Goal: Task Accomplishment & Management: Manage account settings

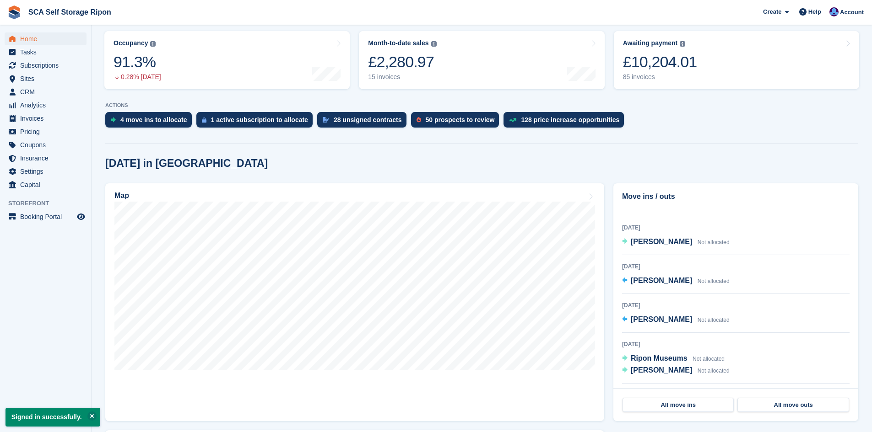
scroll to position [149, 0]
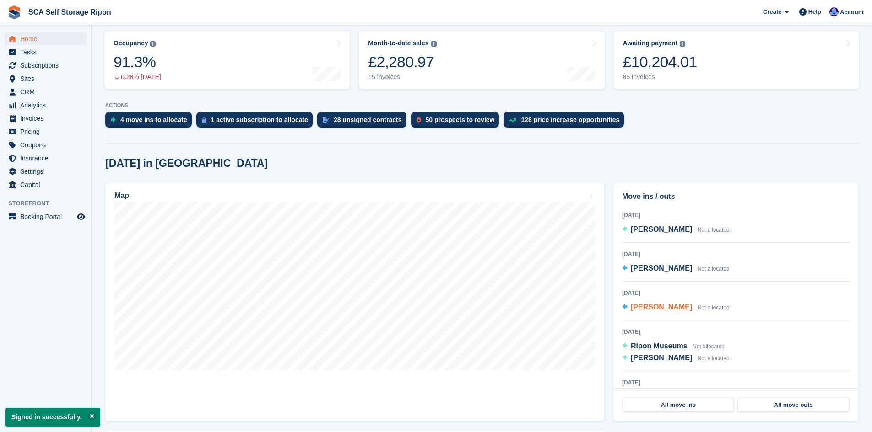
click at [657, 311] on span "[PERSON_NAME]" at bounding box center [660, 307] width 61 height 8
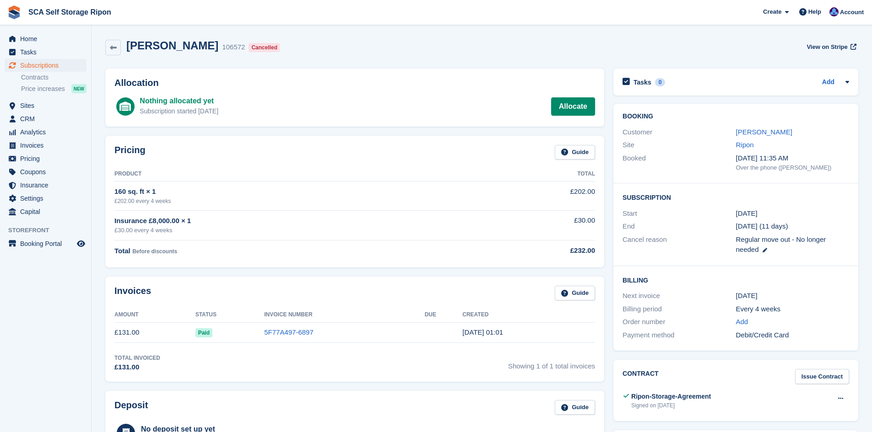
click at [469, 266] on div "Pricing Guide Product Total 160 sq. ft × 1 £202.00 every 4 weeks £202.00 Insura…" at bounding box center [354, 202] width 499 height 132
click at [286, 328] on link "5F77A497-6897" at bounding box center [288, 332] width 49 height 8
click at [394, 171] on th "Product" at bounding box center [295, 174] width 363 height 15
click at [415, 185] on td "160 sq. ft × 1 £202.00 every 4 weeks" at bounding box center [295, 196] width 363 height 29
click at [711, 206] on div "Subscription Start 6 Sep End 12 Oct (11 days) Cancel reason Regular move out - …" at bounding box center [735, 224] width 245 height 83
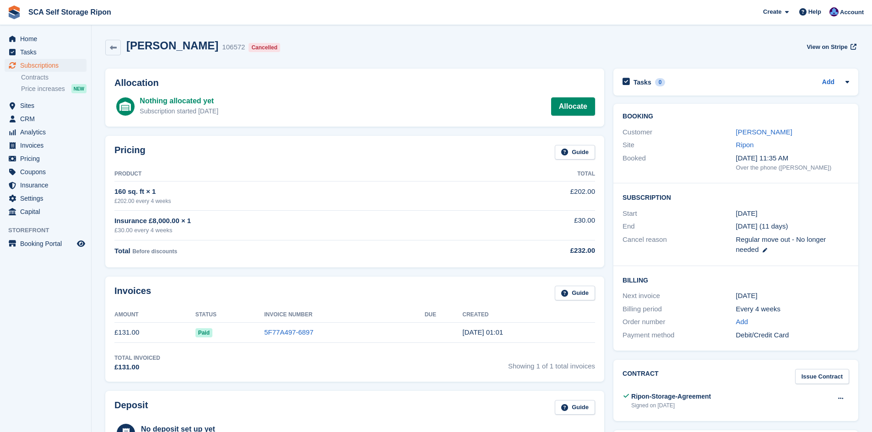
click at [707, 233] on div "Cancel reason Regular move out - No longer needed" at bounding box center [735, 244] width 226 height 23
drag, startPoint x: 708, startPoint y: 233, endPoint x: 680, endPoint y: 257, distance: 36.4
click at [708, 233] on div "Cancel reason Regular move out - No longer needed" at bounding box center [735, 244] width 226 height 23
click at [665, 241] on div "Cancel reason" at bounding box center [678, 245] width 113 height 21
click at [757, 131] on link "[PERSON_NAME]" at bounding box center [764, 132] width 56 height 8
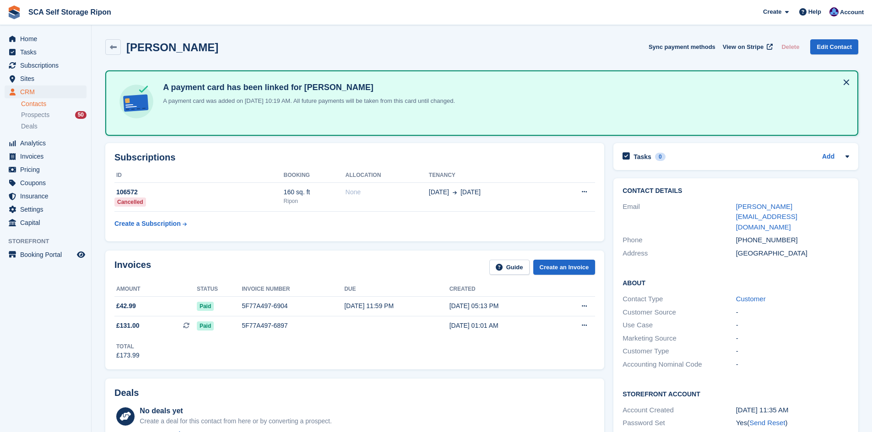
click at [361, 234] on div "Subscriptions ID Booking Allocation Tenancy 106572 Cancelled 160 sq. ft Ripon N…" at bounding box center [354, 192] width 499 height 98
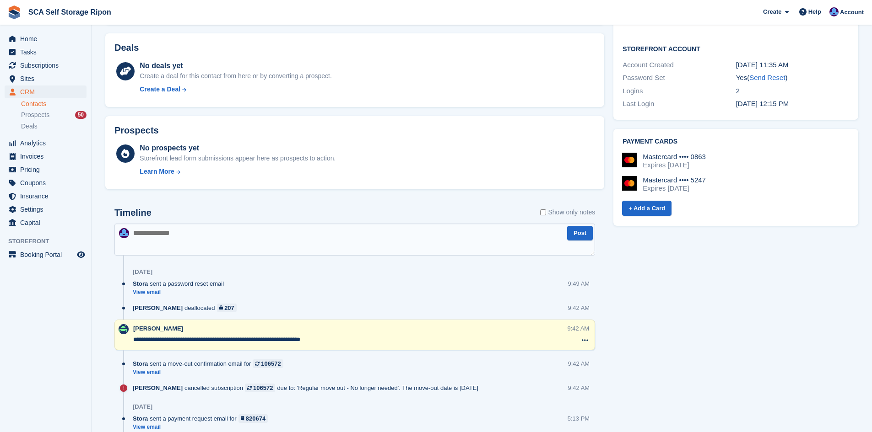
scroll to position [366, 0]
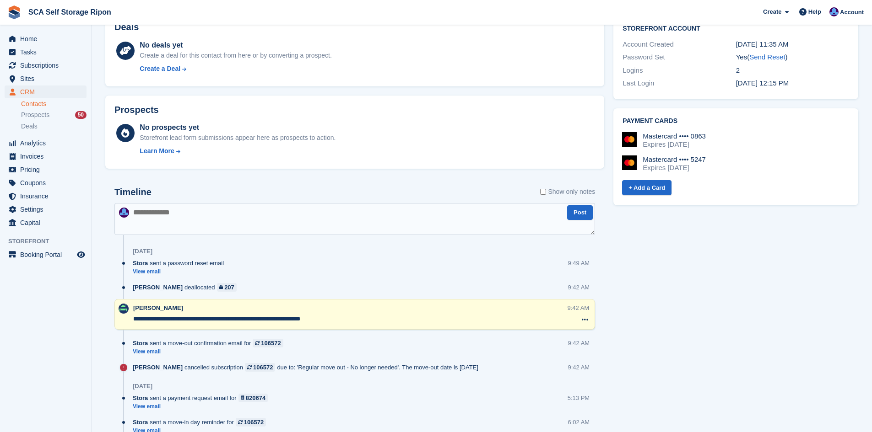
drag, startPoint x: 329, startPoint y: 319, endPoint x: 142, endPoint y: 316, distance: 187.1
click at [142, 316] on textarea "**********" at bounding box center [350, 319] width 434 height 9
click at [334, 317] on textarea "**********" at bounding box center [350, 319] width 434 height 9
drag, startPoint x: 324, startPoint y: 320, endPoint x: 139, endPoint y: 317, distance: 185.8
click at [138, 317] on textarea "**********" at bounding box center [350, 319] width 434 height 9
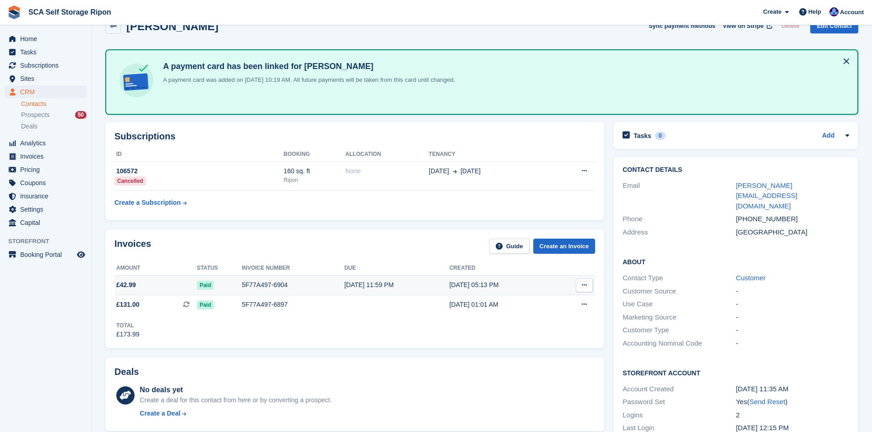
scroll to position [0, 0]
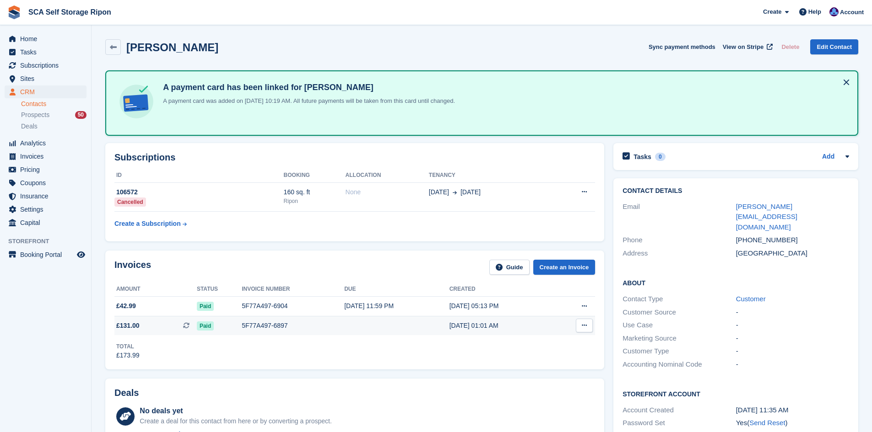
click at [321, 327] on div "5F77A497-6897" at bounding box center [293, 326] width 102 height 10
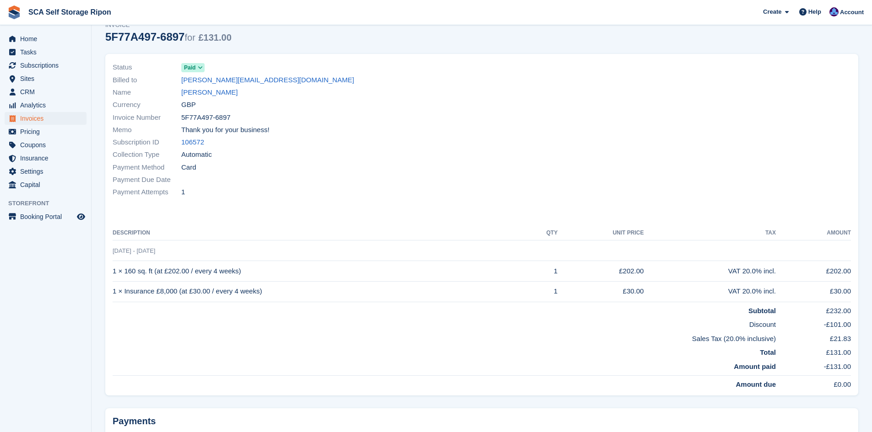
scroll to position [46, 0]
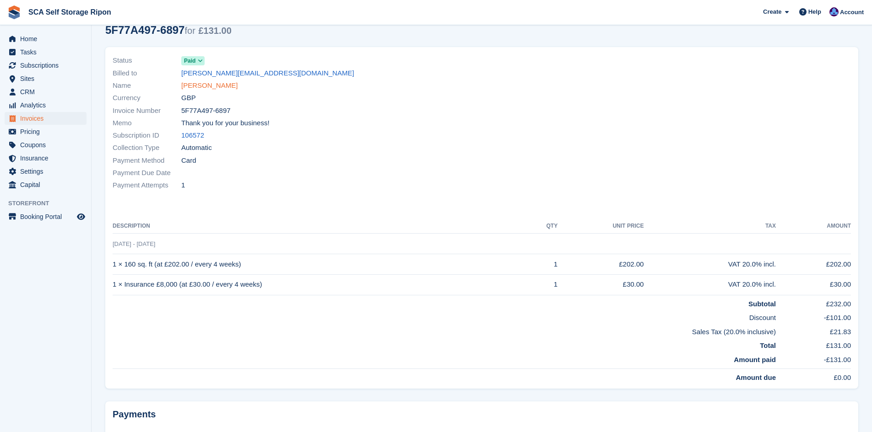
click at [210, 82] on link "[PERSON_NAME]" at bounding box center [209, 86] width 56 height 11
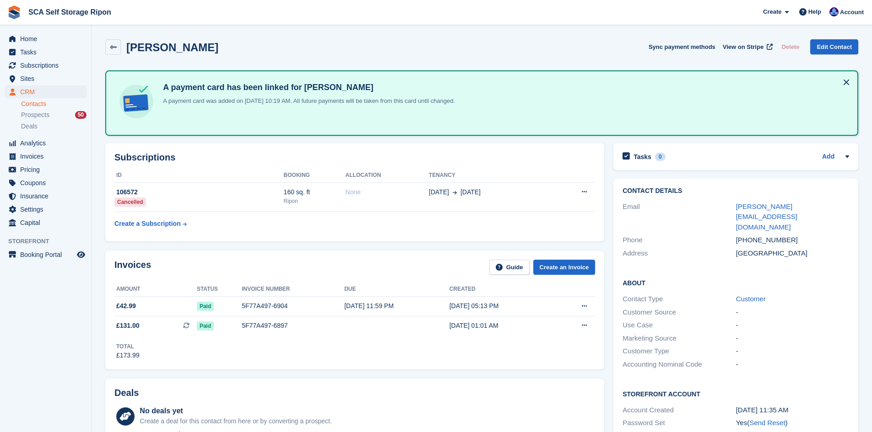
click at [372, 241] on div "Subscriptions ID Booking Allocation Tenancy 106572 Cancelled 160 sq. ft Ripon N…" at bounding box center [354, 192] width 499 height 98
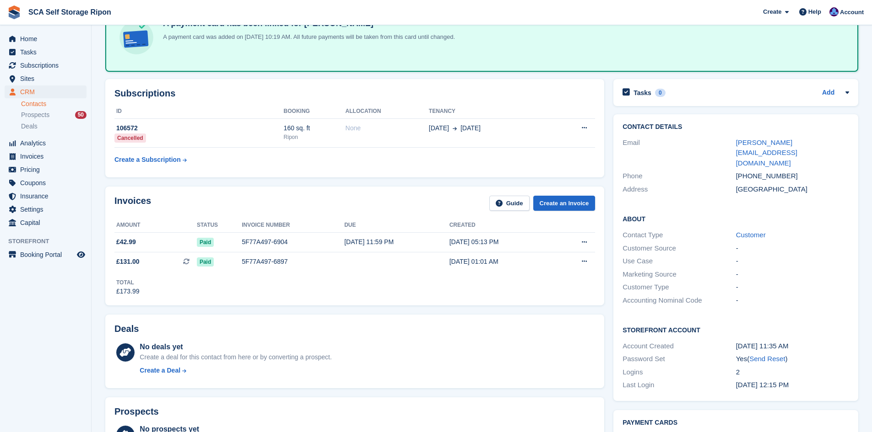
scroll to position [69, 0]
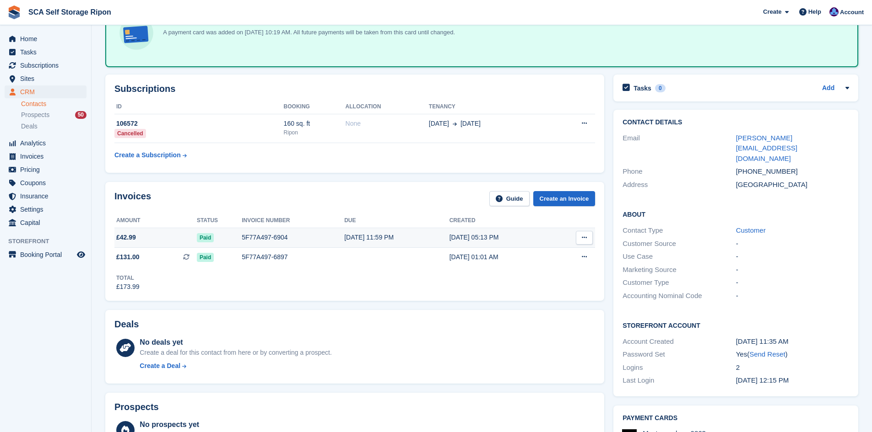
click at [288, 235] on div "5F77A497-6904" at bounding box center [293, 238] width 102 height 10
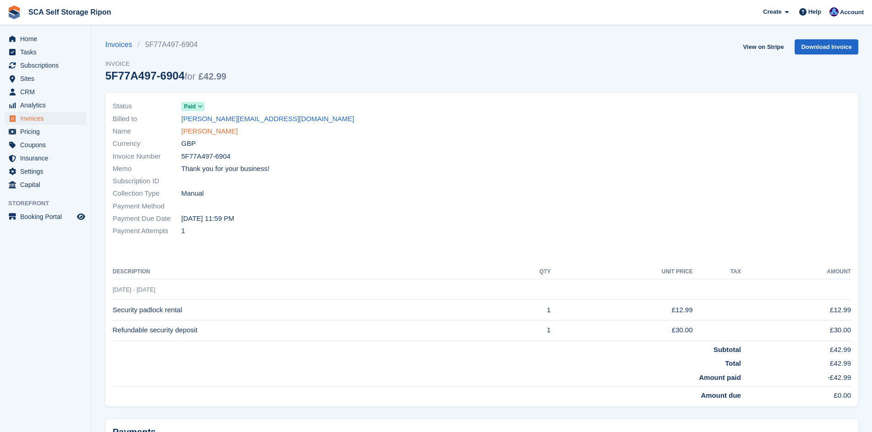
click at [190, 126] on link "[PERSON_NAME]" at bounding box center [209, 131] width 56 height 11
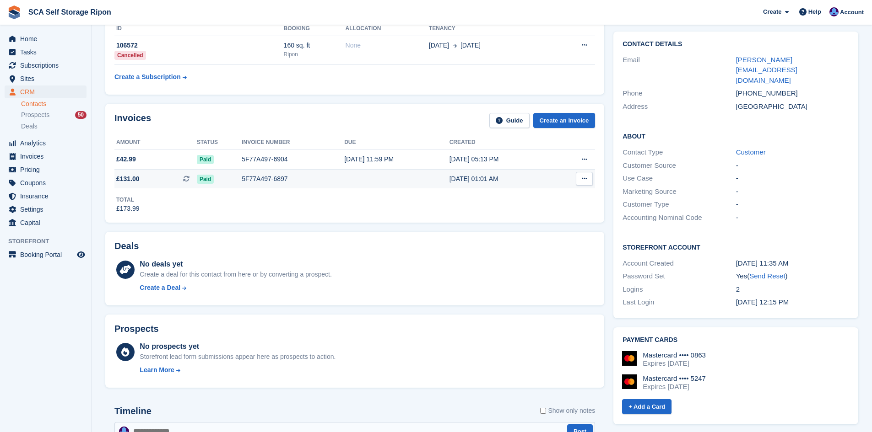
scroll to position [114, 0]
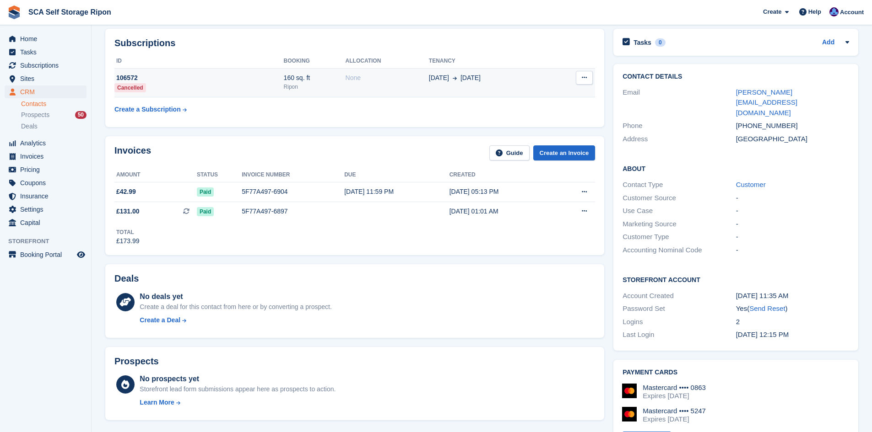
click at [465, 77] on span "[DATE]" at bounding box center [470, 78] width 20 height 10
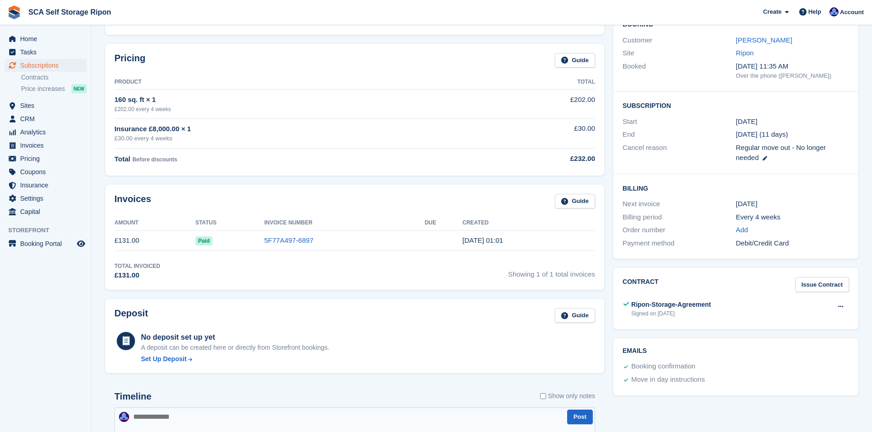
scroll to position [114, 0]
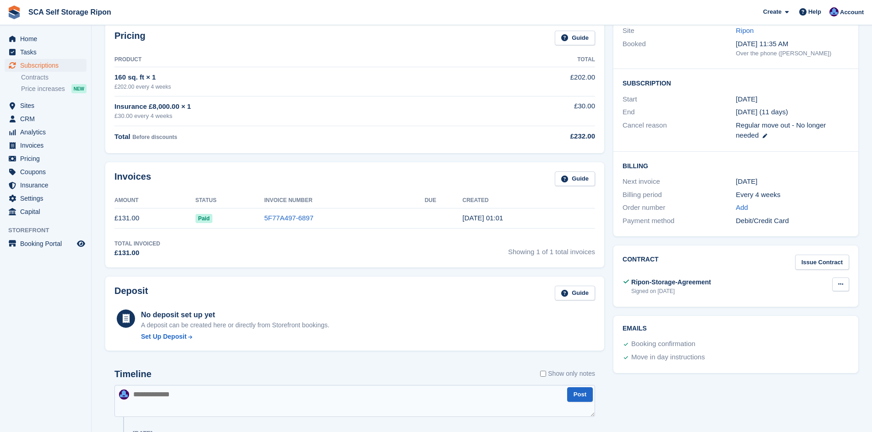
click at [842, 289] on button at bounding box center [840, 285] width 17 height 14
click at [637, 274] on div "Contract Issue Contract Ripon-Storage-Agreement Signed on 5 Sep View Download" at bounding box center [735, 276] width 245 height 61
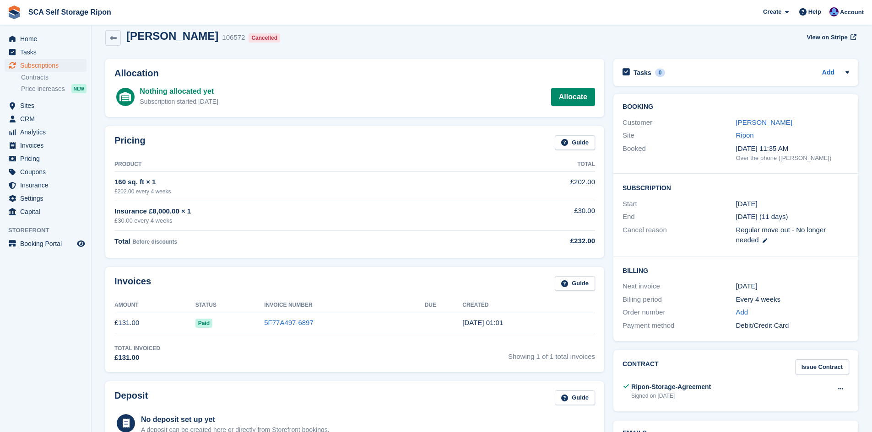
scroll to position [0, 0]
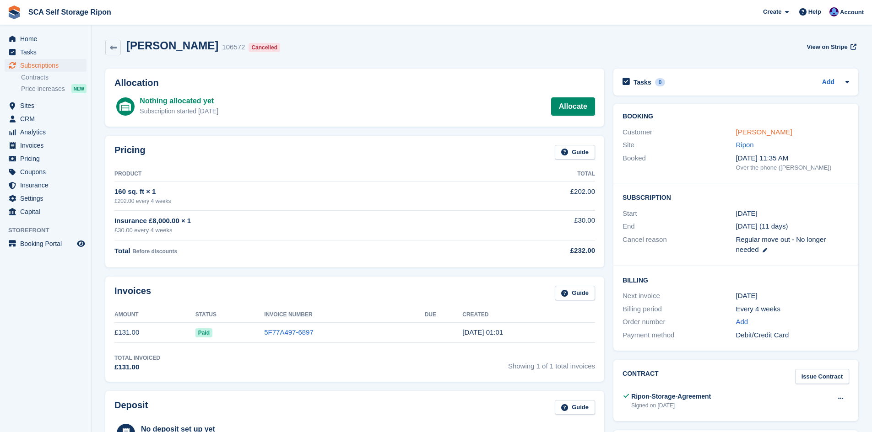
click at [762, 135] on link "[PERSON_NAME]" at bounding box center [764, 132] width 56 height 8
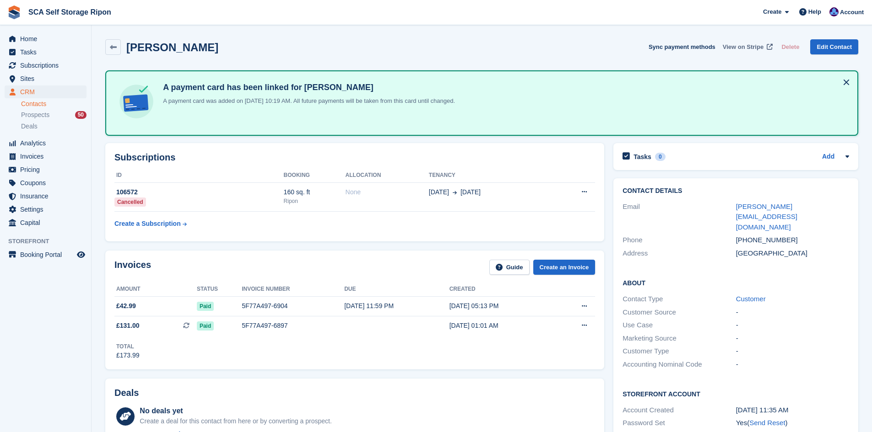
click at [738, 46] on span "View on Stripe" at bounding box center [742, 47] width 41 height 9
click at [372, 252] on div "Invoices Guide Create an Invoice Amount Status Invoice number Due Created £42.9…" at bounding box center [354, 310] width 499 height 119
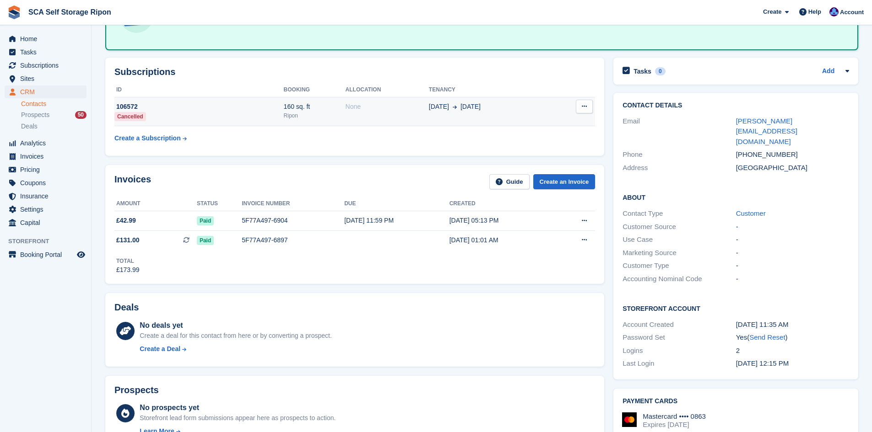
scroll to position [80, 0]
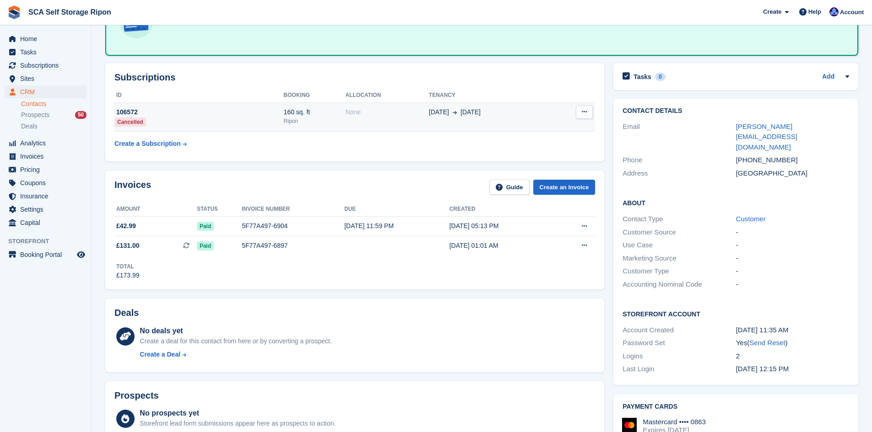
click at [531, 121] on td "06 Sep 12 Oct" at bounding box center [489, 116] width 121 height 29
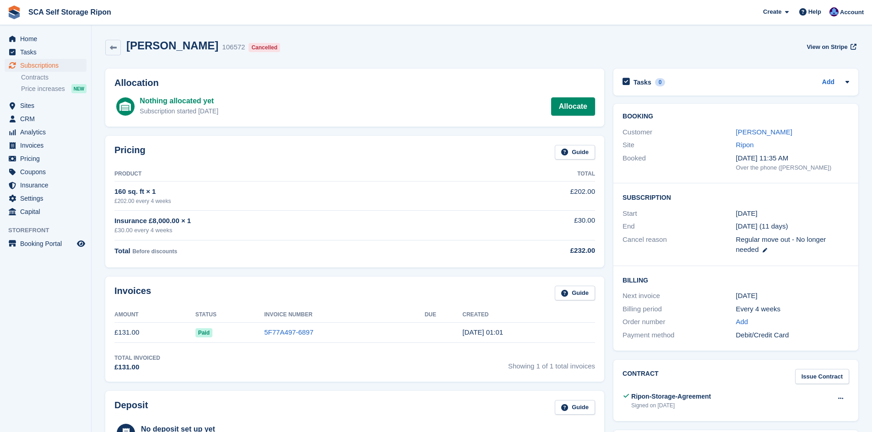
scroll to position [79, 0]
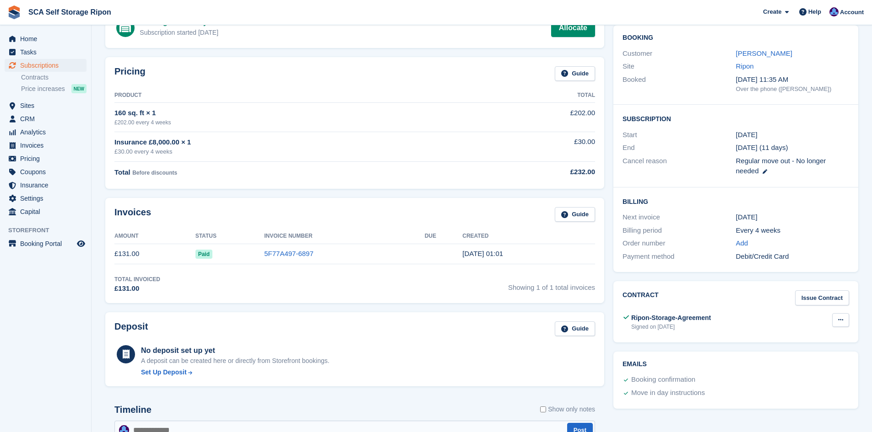
click at [845, 320] on button at bounding box center [840, 320] width 17 height 14
click at [777, 337] on p "View" at bounding box center [805, 338] width 80 height 12
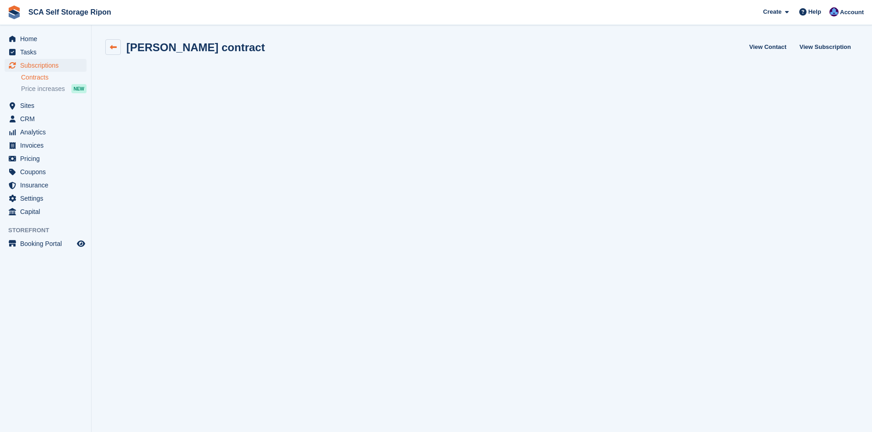
click at [112, 48] on icon at bounding box center [113, 47] width 7 height 7
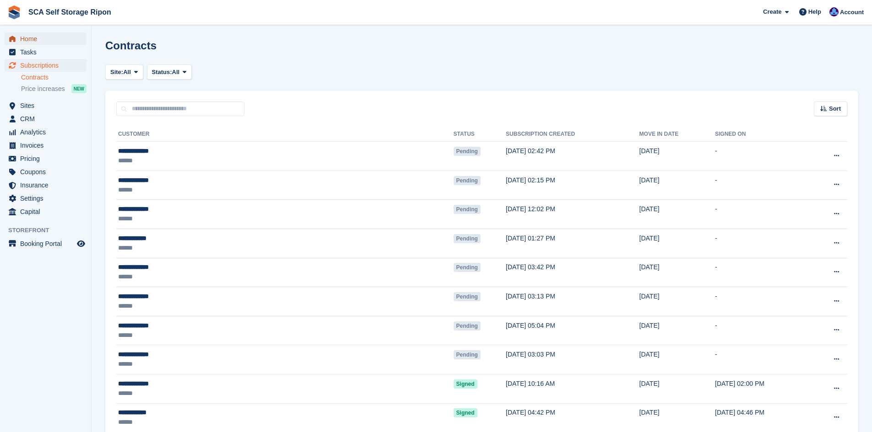
click at [41, 32] on span "Home" at bounding box center [47, 38] width 55 height 13
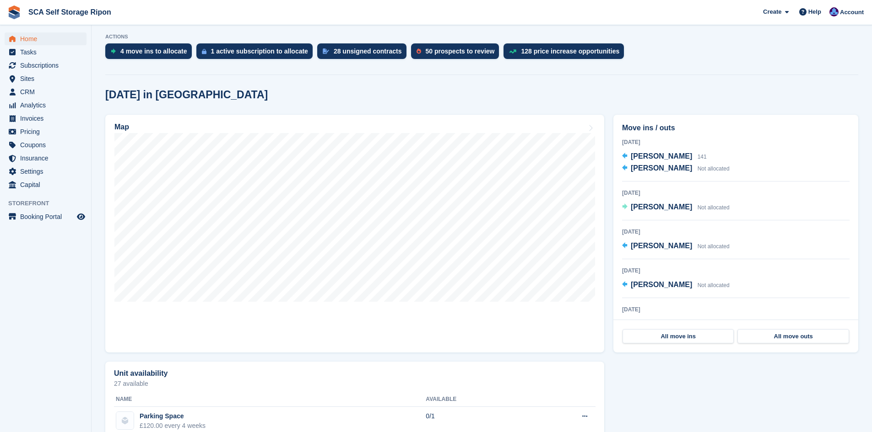
scroll to position [160, 0]
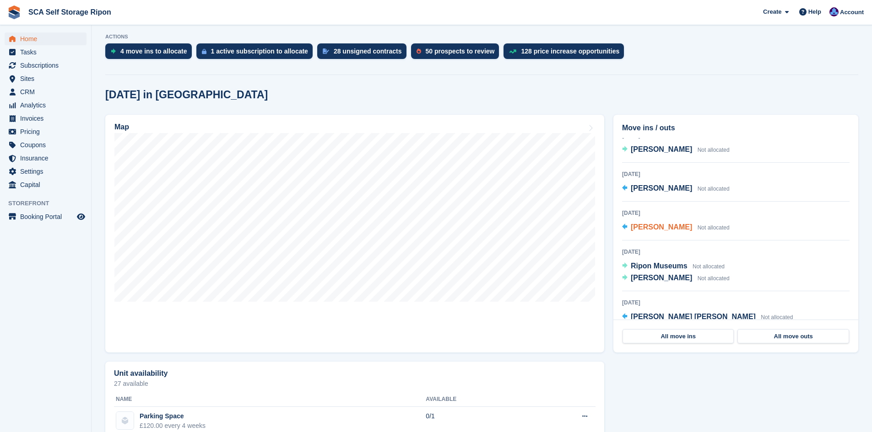
click at [658, 233] on div "Steve Laugher Not allocated" at bounding box center [679, 228] width 99 height 12
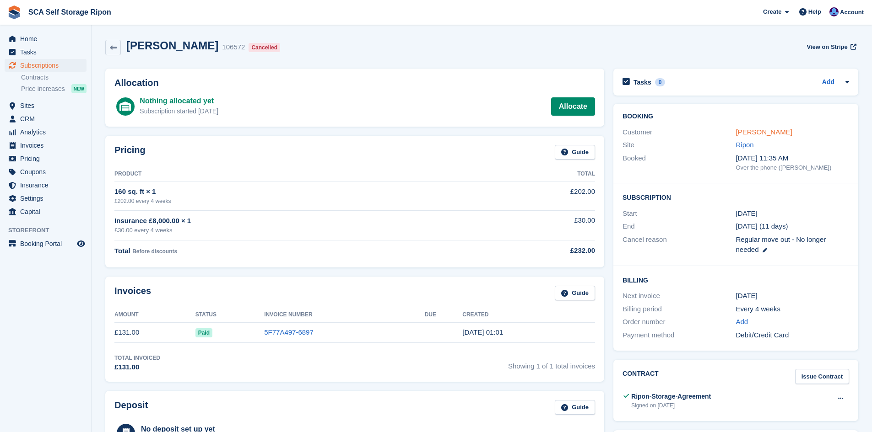
click at [763, 129] on link "[PERSON_NAME]" at bounding box center [764, 132] width 56 height 8
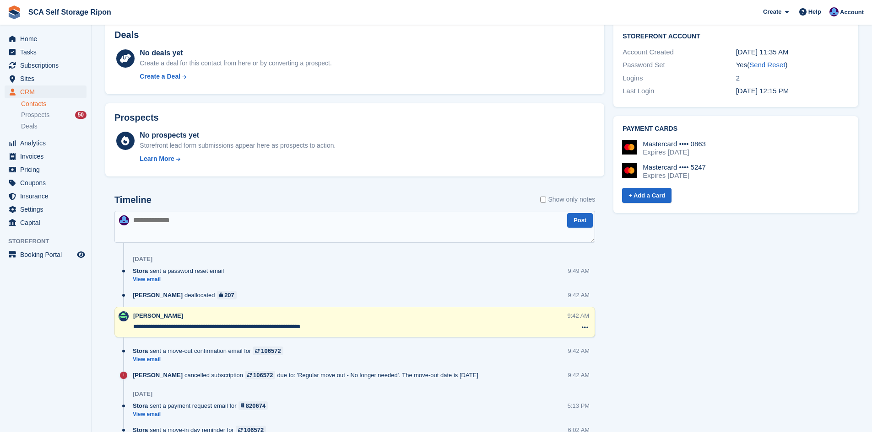
scroll to position [377, 0]
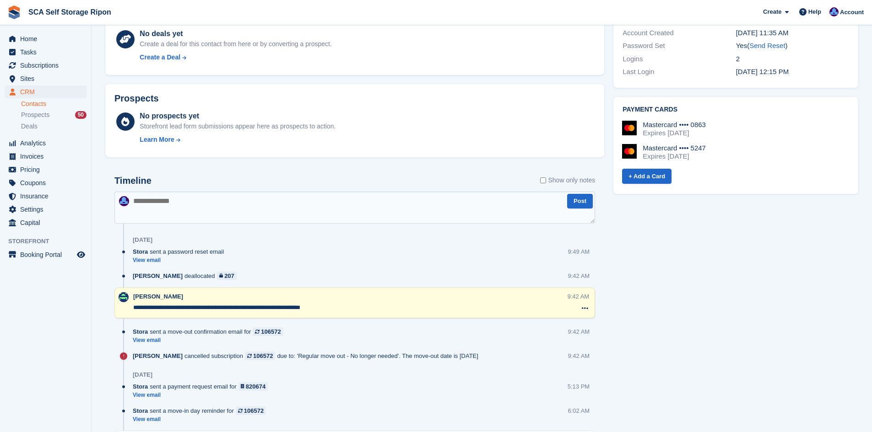
click at [286, 218] on textarea at bounding box center [354, 208] width 480 height 32
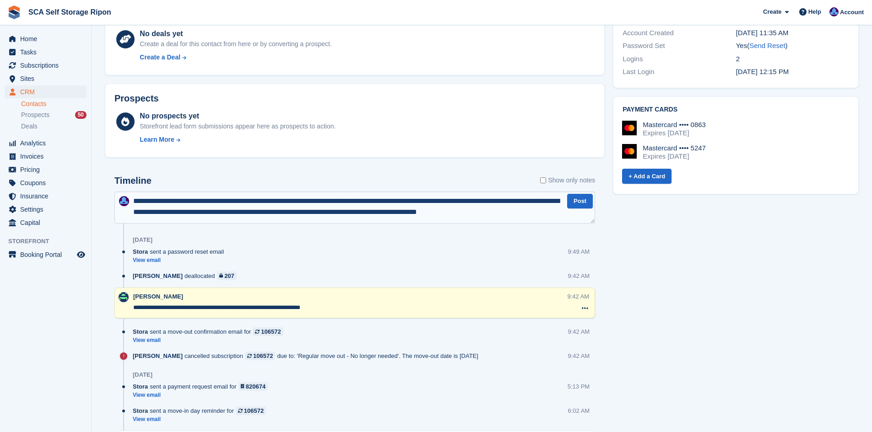
scroll to position [5, 0]
click at [420, 206] on textarea "**********" at bounding box center [354, 208] width 480 height 32
click at [469, 209] on textarea "**********" at bounding box center [354, 208] width 480 height 32
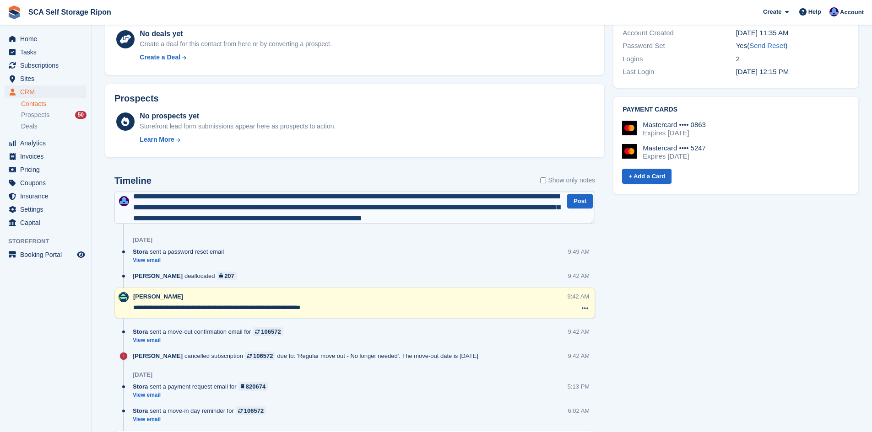
scroll to position [16, 0]
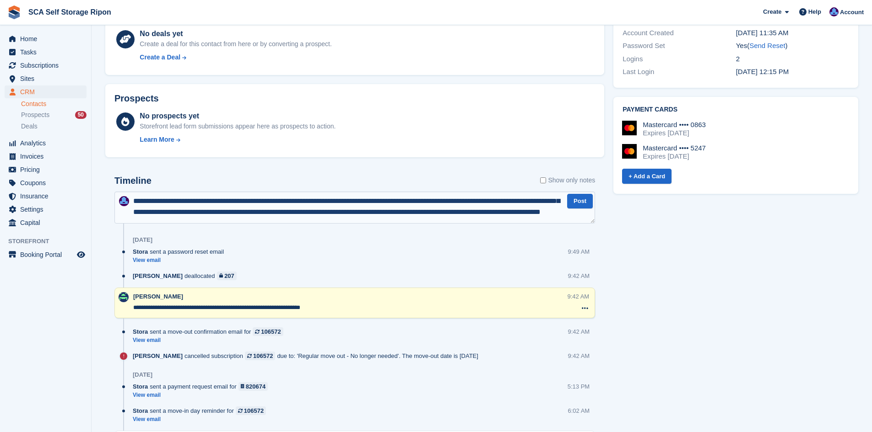
type textarea "**********"
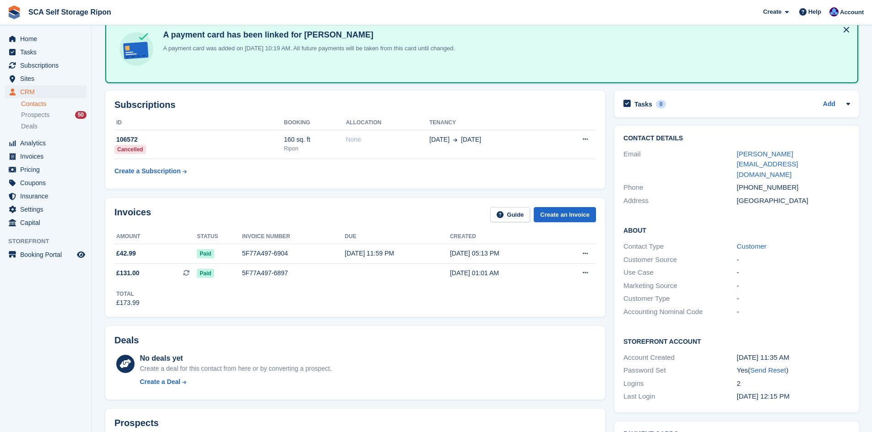
scroll to position [69, 0]
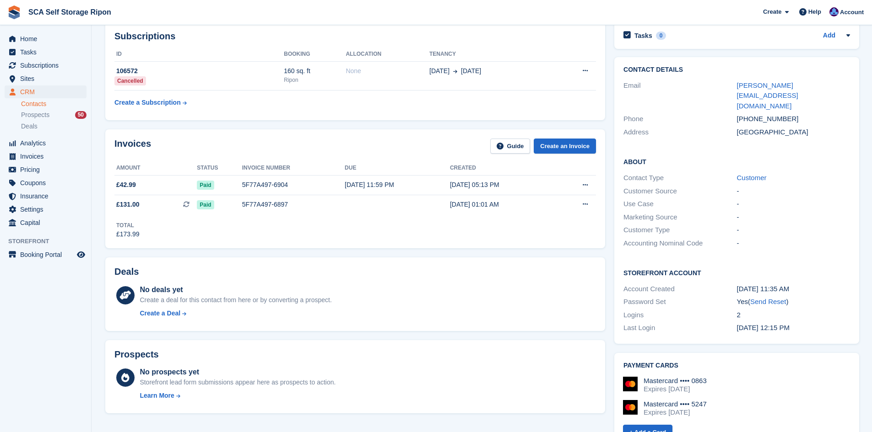
scroll to position [46, 0]
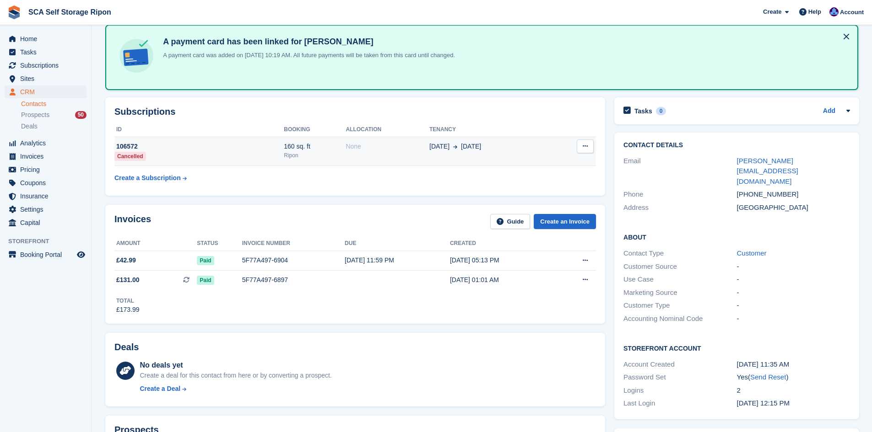
click at [461, 144] on span "[DATE]" at bounding box center [471, 147] width 20 height 10
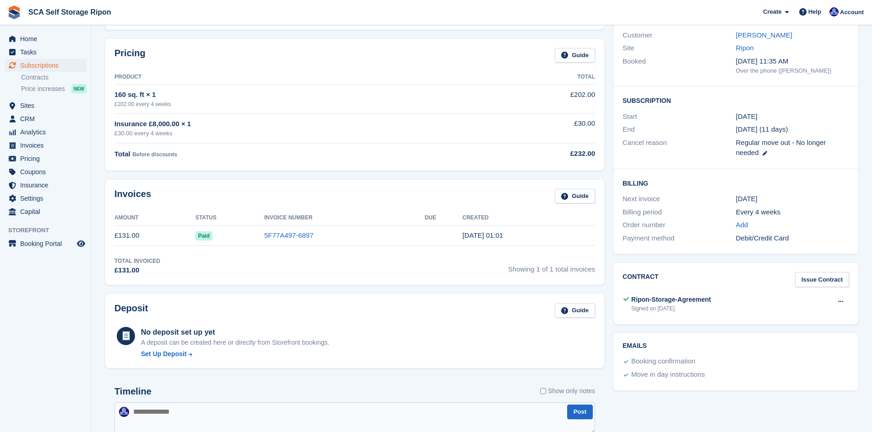
scroll to position [103, 0]
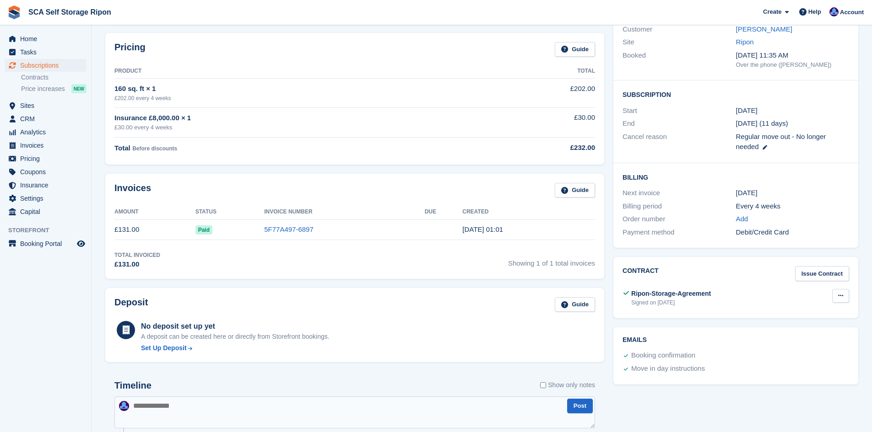
click at [841, 298] on icon at bounding box center [840, 296] width 5 height 6
click at [778, 310] on p "View" at bounding box center [805, 314] width 80 height 12
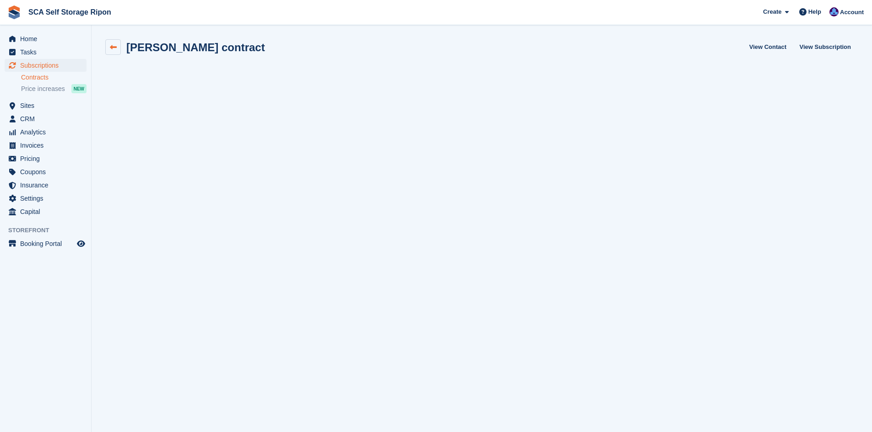
click at [110, 44] on icon at bounding box center [113, 47] width 7 height 7
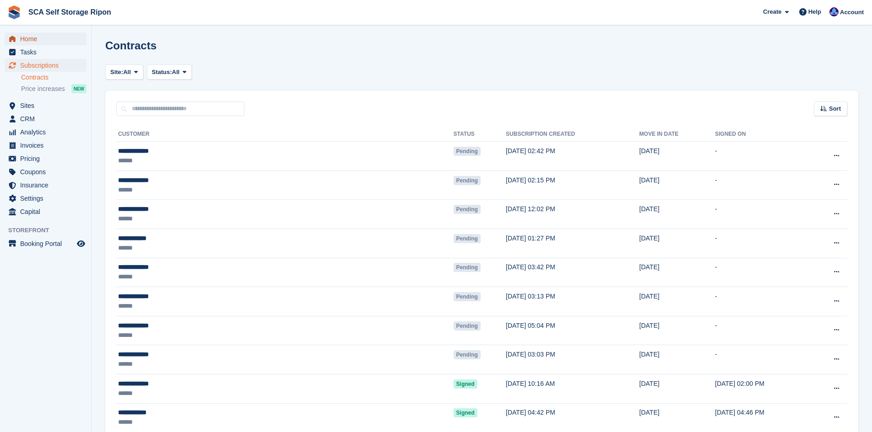
click at [42, 41] on span "Home" at bounding box center [47, 38] width 55 height 13
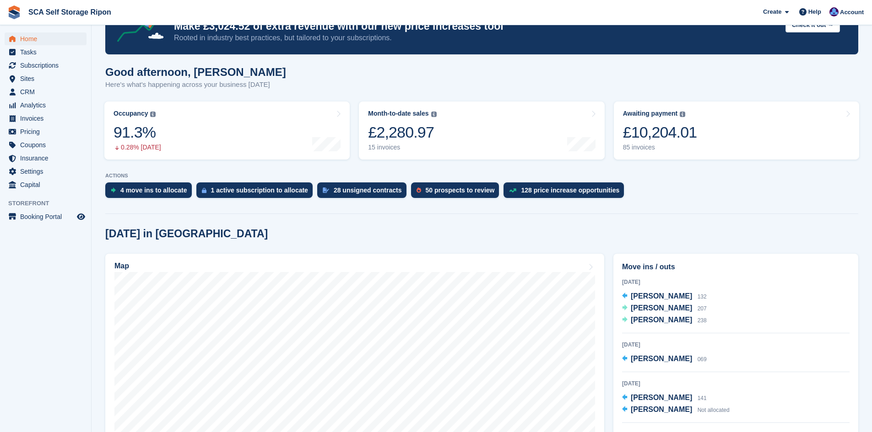
scroll to position [57, 0]
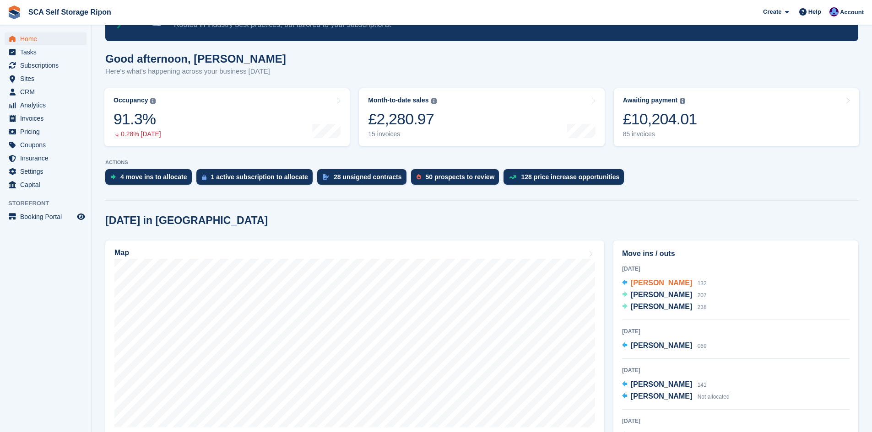
click at [666, 285] on span "[PERSON_NAME]" at bounding box center [660, 283] width 61 height 8
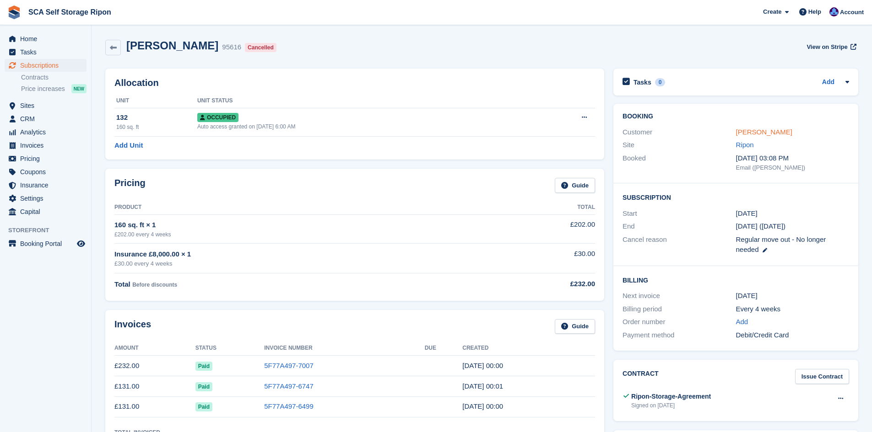
click at [762, 133] on link "[PERSON_NAME]" at bounding box center [764, 132] width 56 height 8
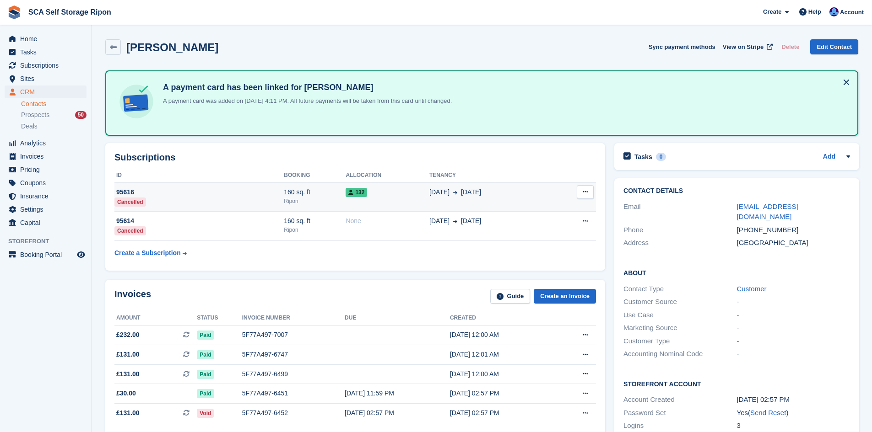
click at [389, 207] on td "132" at bounding box center [387, 197] width 84 height 29
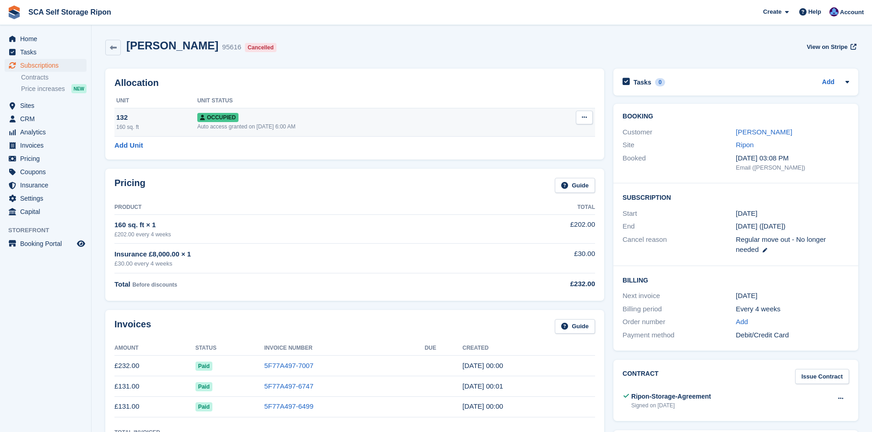
click at [584, 118] on icon at bounding box center [583, 117] width 5 height 6
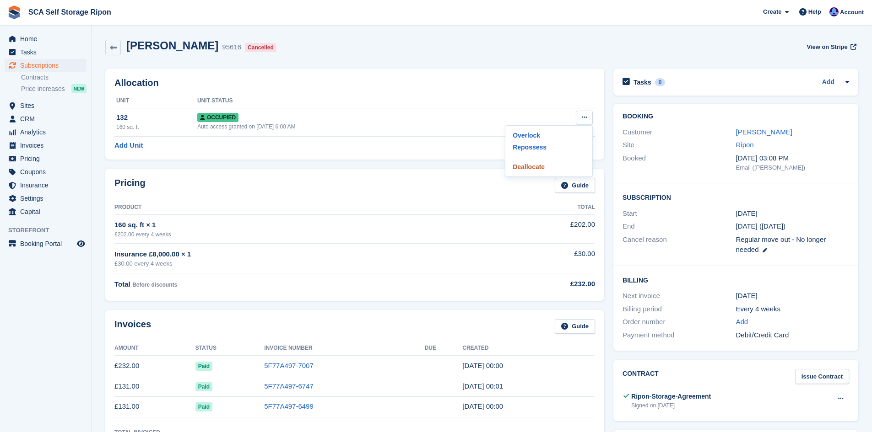
drag, startPoint x: 530, startPoint y: 167, endPoint x: 482, endPoint y: 45, distance: 130.6
click at [530, 167] on p "Deallocate" at bounding box center [549, 167] width 80 height 12
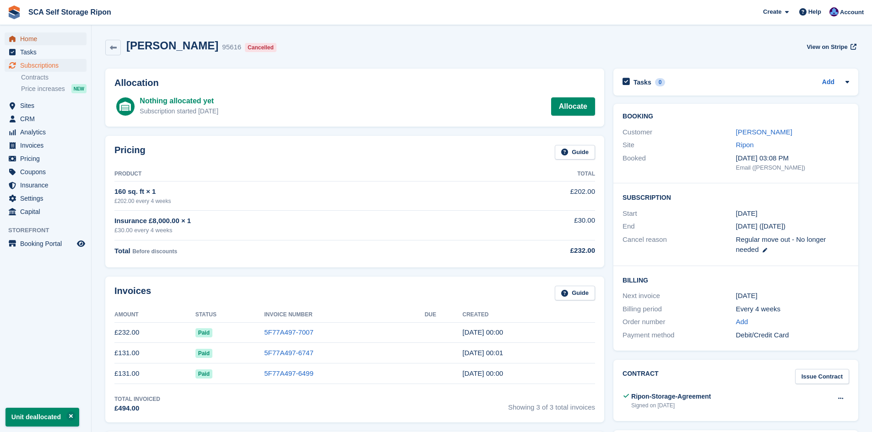
click at [51, 41] on span "Home" at bounding box center [47, 38] width 55 height 13
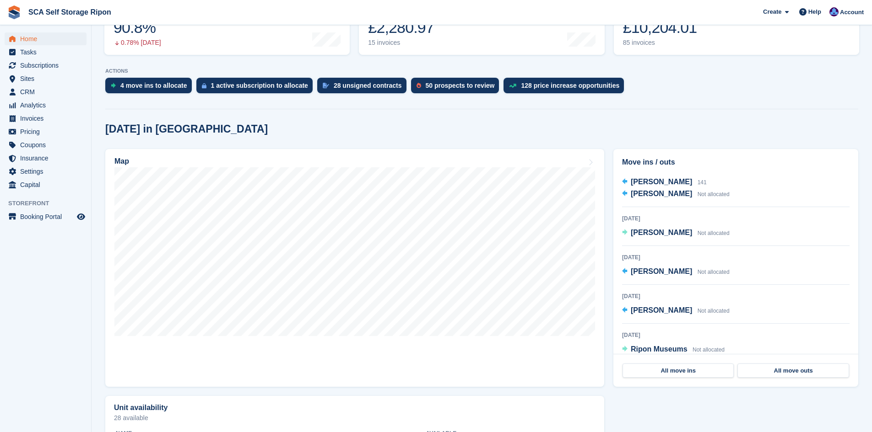
scroll to position [114, 0]
click at [657, 307] on span "[PERSON_NAME]" at bounding box center [660, 307] width 61 height 8
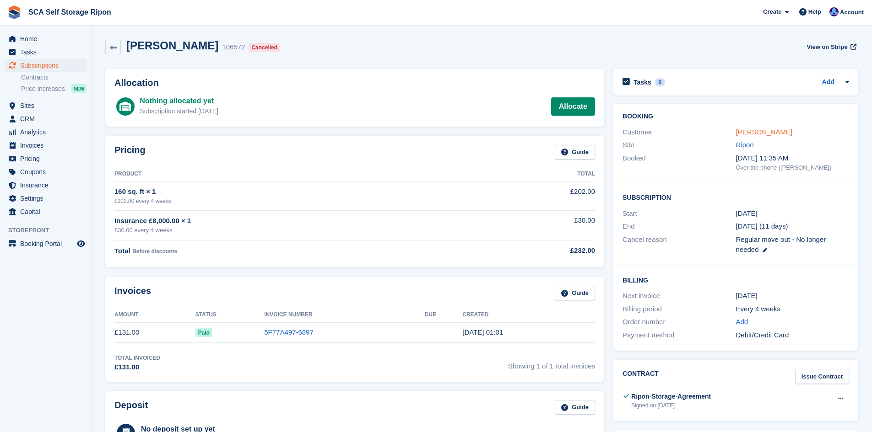
click at [770, 129] on link "[PERSON_NAME]" at bounding box center [764, 132] width 56 height 8
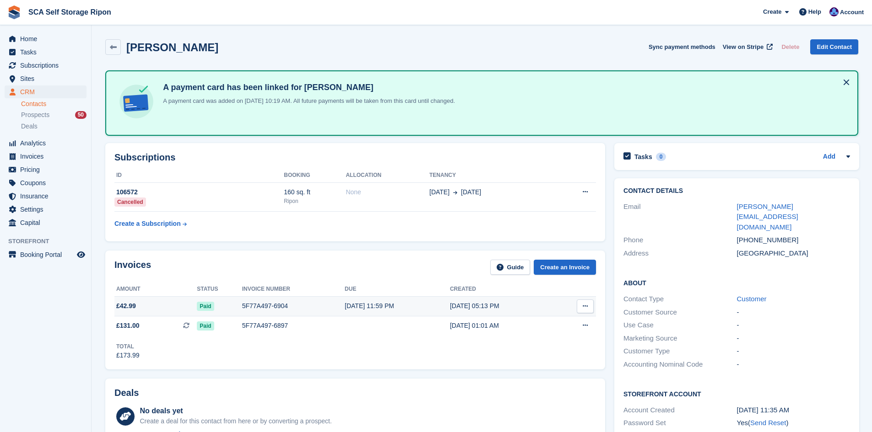
click at [283, 304] on div "5F77A497-6904" at bounding box center [293, 306] width 102 height 10
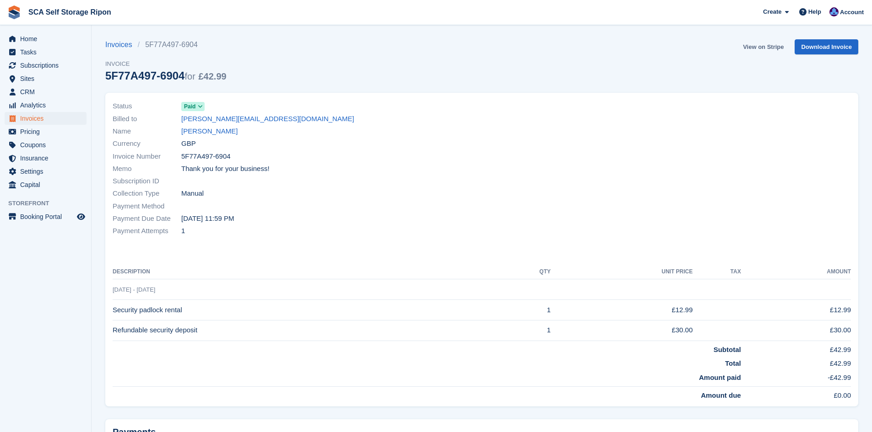
click at [769, 45] on link "View on Stripe" at bounding box center [763, 46] width 48 height 15
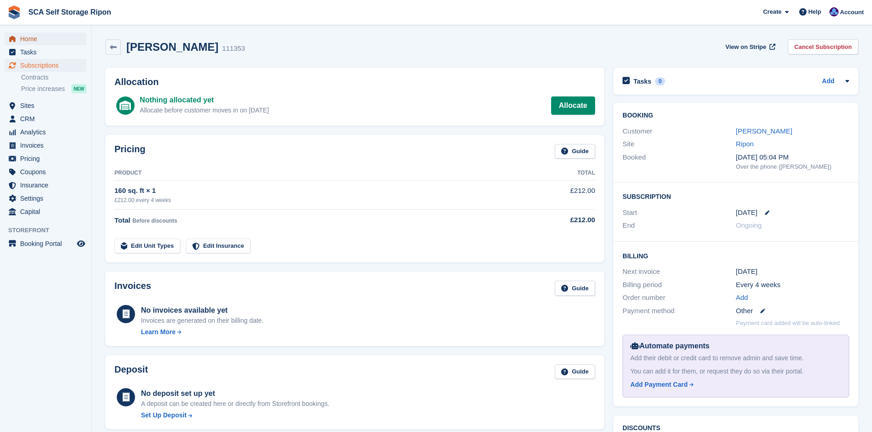
click at [17, 43] on span "menu" at bounding box center [12, 38] width 11 height 11
